Goal: Check status: Check status

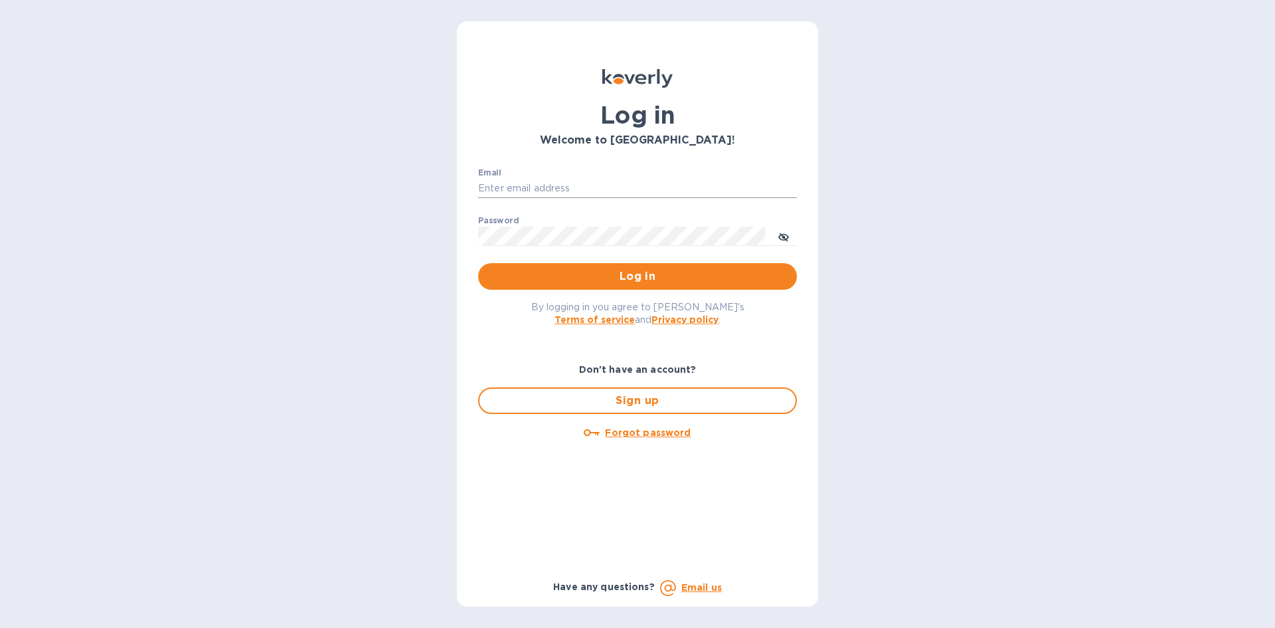
click at [552, 187] on input "Email" at bounding box center [637, 189] width 319 height 20
type input "[EMAIL_ADDRESS][DOMAIN_NAME]"
click at [615, 272] on span "Log in" at bounding box center [638, 276] width 298 height 16
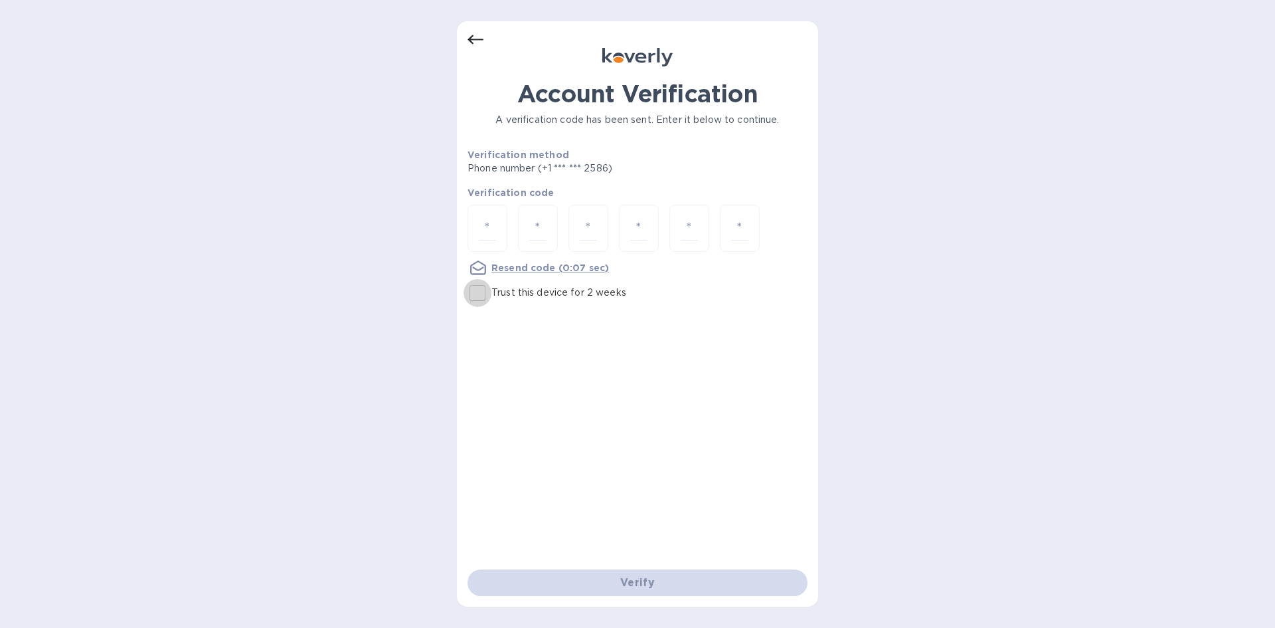
click at [485, 291] on input "Trust this device for 2 weeks" at bounding box center [478, 293] width 28 height 28
checkbox input "true"
click at [495, 238] on input "number" at bounding box center [487, 228] width 17 height 25
click at [499, 234] on div at bounding box center [488, 228] width 40 height 47
click at [494, 232] on input "number" at bounding box center [487, 228] width 17 height 25
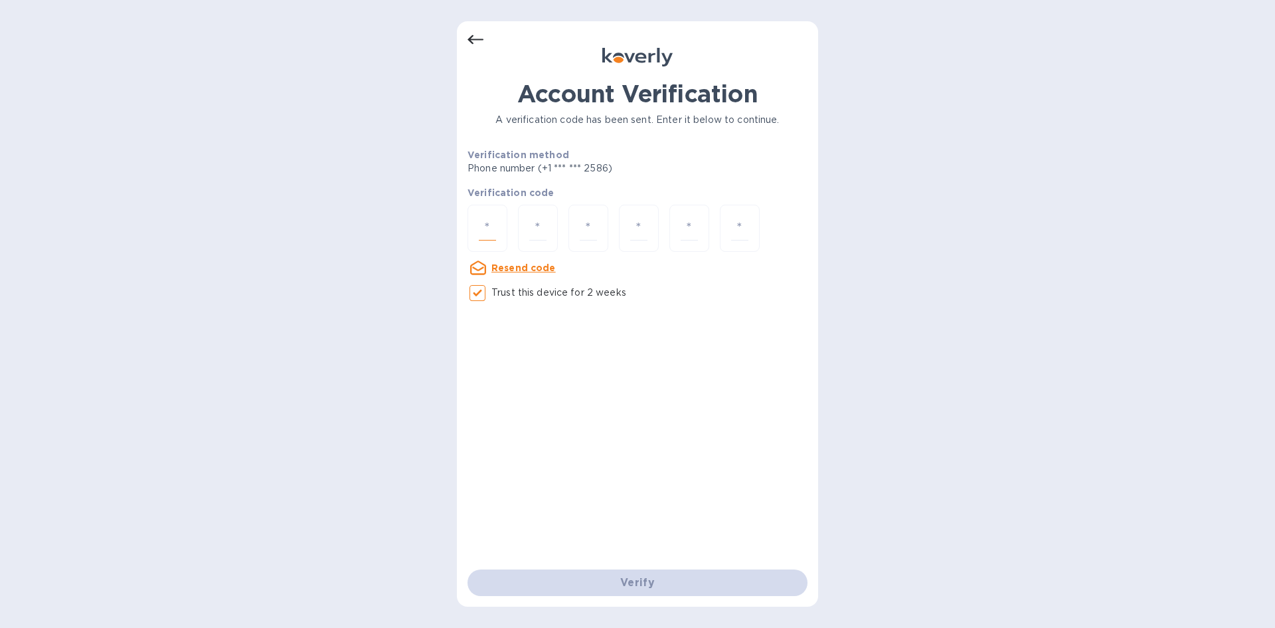
click at [488, 225] on input "number" at bounding box center [487, 228] width 17 height 25
type input "8"
type input "7"
type input "1"
type input "0"
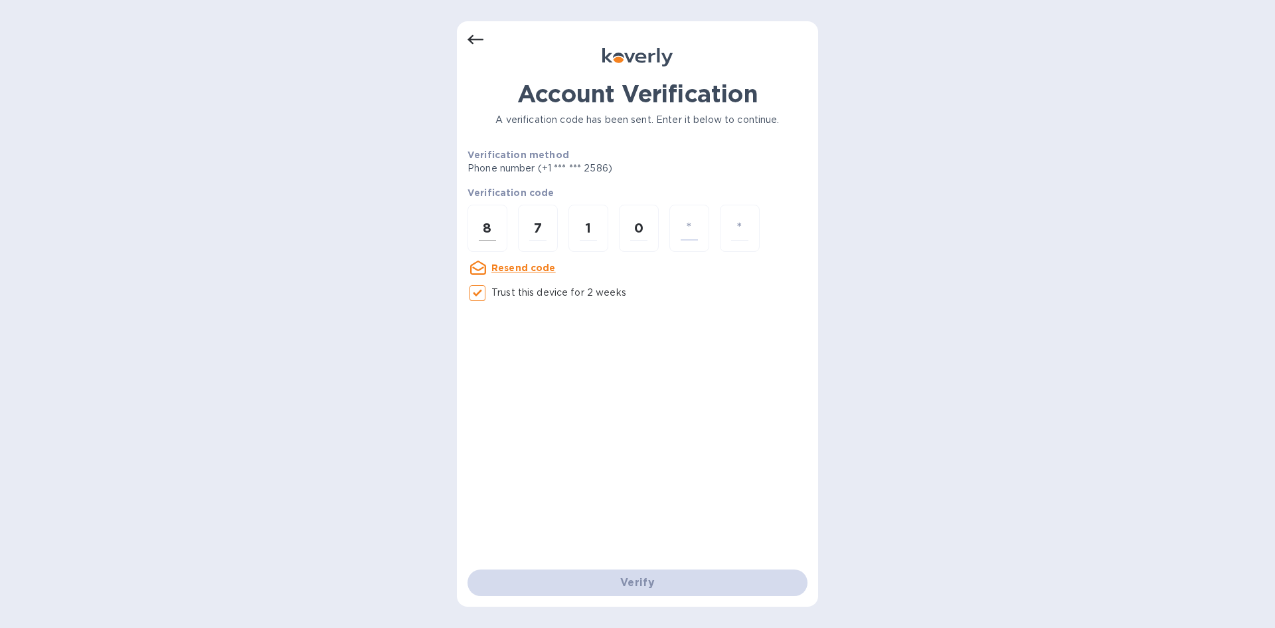
type input "9"
type input "4"
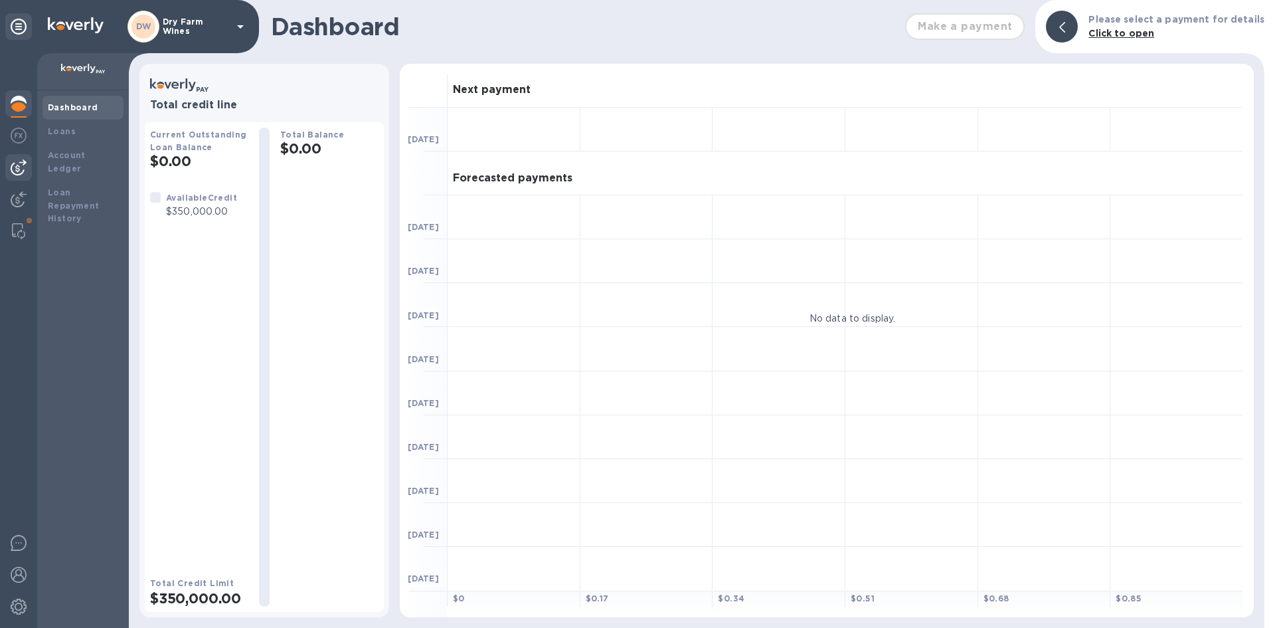
click at [14, 171] on img at bounding box center [19, 167] width 16 height 16
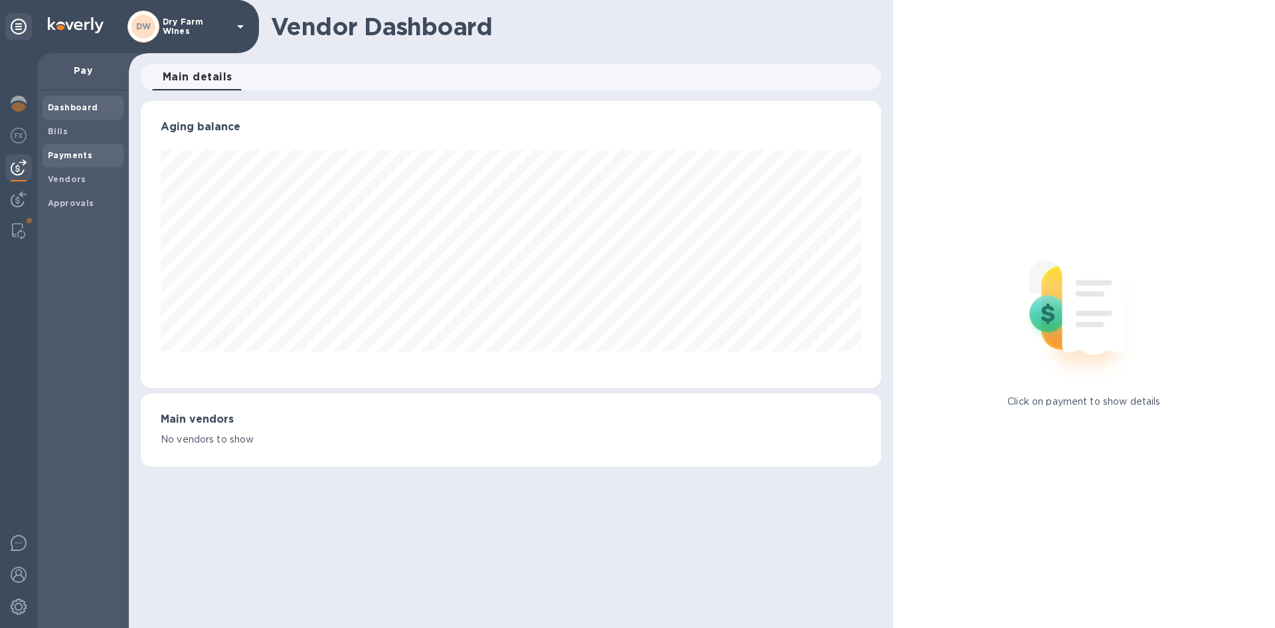
scroll to position [287, 740]
click at [70, 160] on span "Payments" at bounding box center [70, 155] width 45 height 13
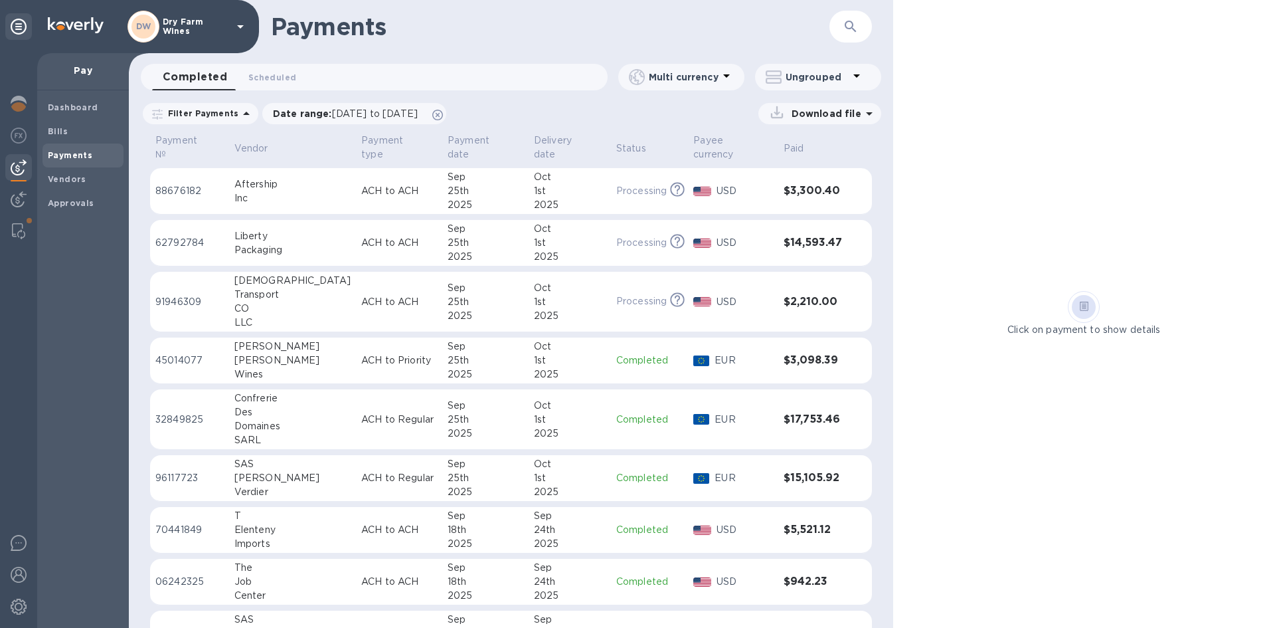
scroll to position [266, 0]
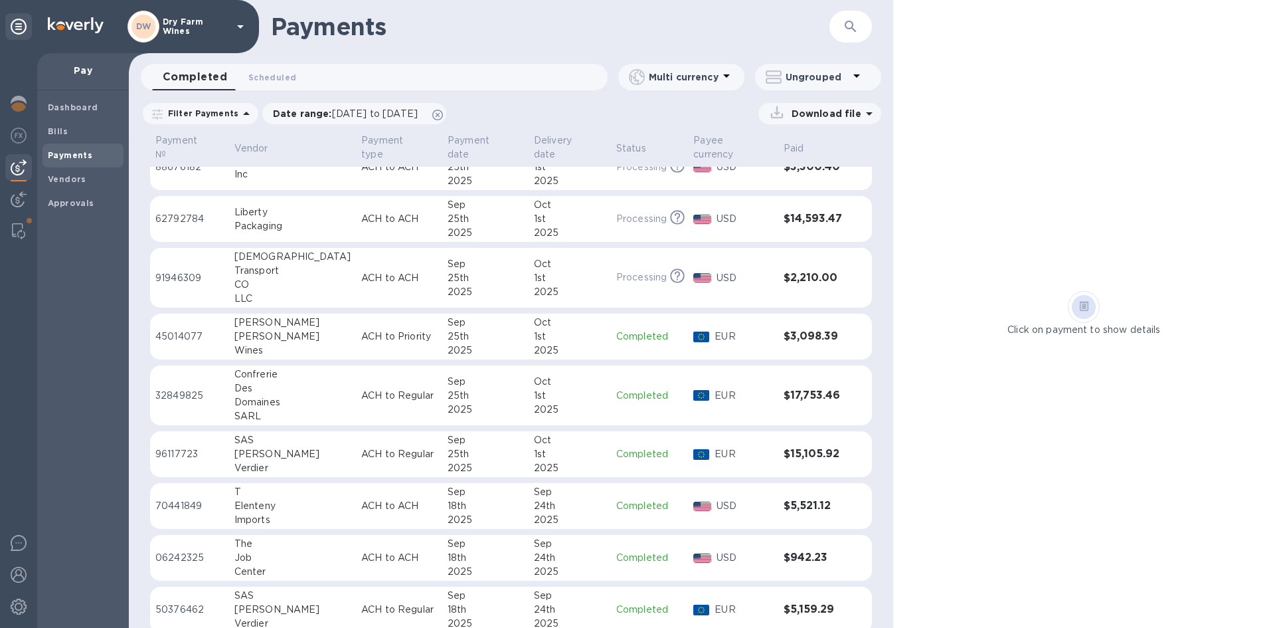
click at [301, 387] on td "Confrerie Des Domaines SARL" at bounding box center [292, 395] width 127 height 60
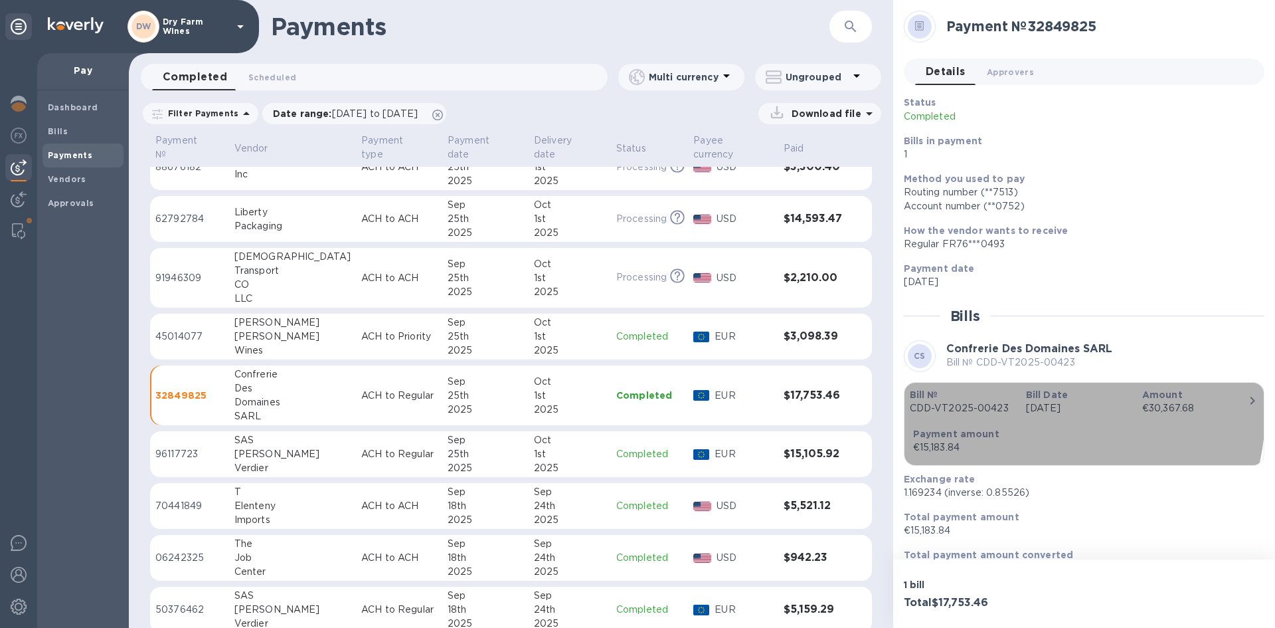
drag, startPoint x: 1006, startPoint y: 406, endPoint x: 956, endPoint y: 405, distance: 49.8
click at [956, 405] on p "CDD-VT2025-00423" at bounding box center [963, 408] width 106 height 14
